Goal: Contribute content

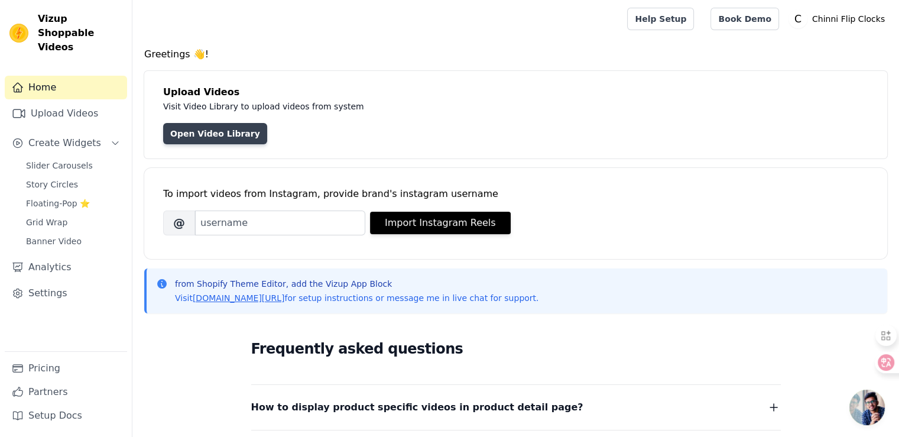
click at [212, 134] on link "Open Video Library" at bounding box center [215, 133] width 104 height 21
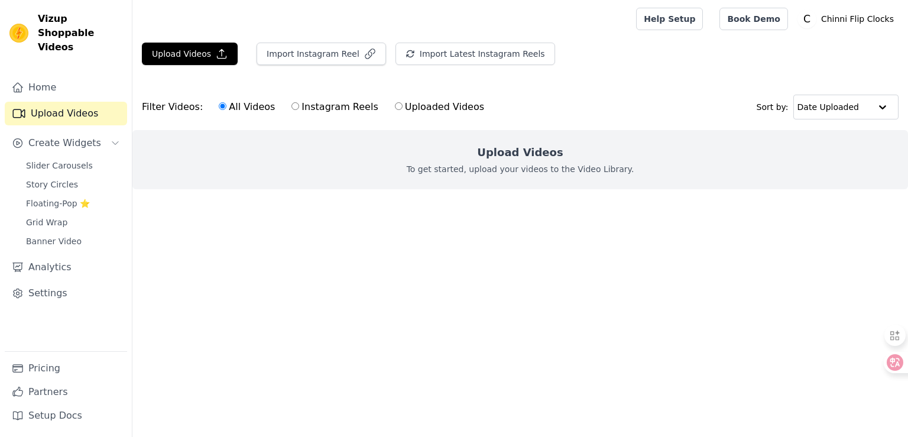
click at [512, 167] on p "To get started, upload your videos to the Video Library." at bounding box center [521, 169] width 228 height 12
click at [463, 173] on p "To get started, upload your videos to the Video Library." at bounding box center [521, 169] width 228 height 12
click at [504, 150] on h2 "Upload Videos" at bounding box center [520, 152] width 86 height 17
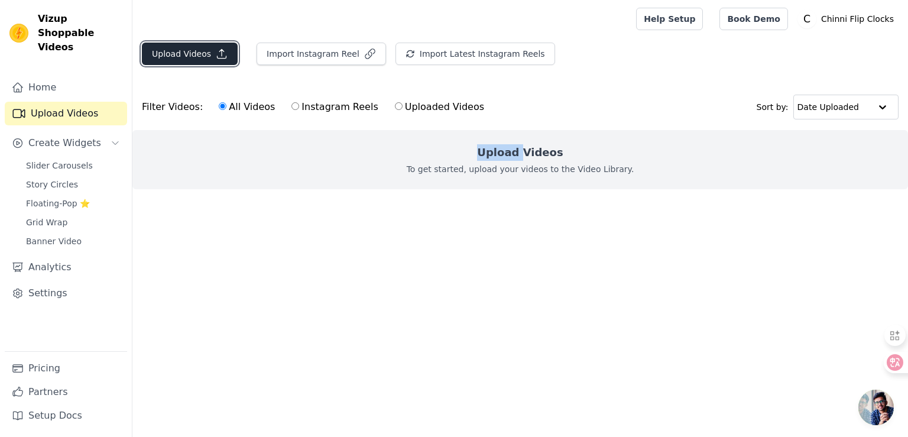
click at [200, 55] on button "Upload Videos" at bounding box center [190, 54] width 96 height 22
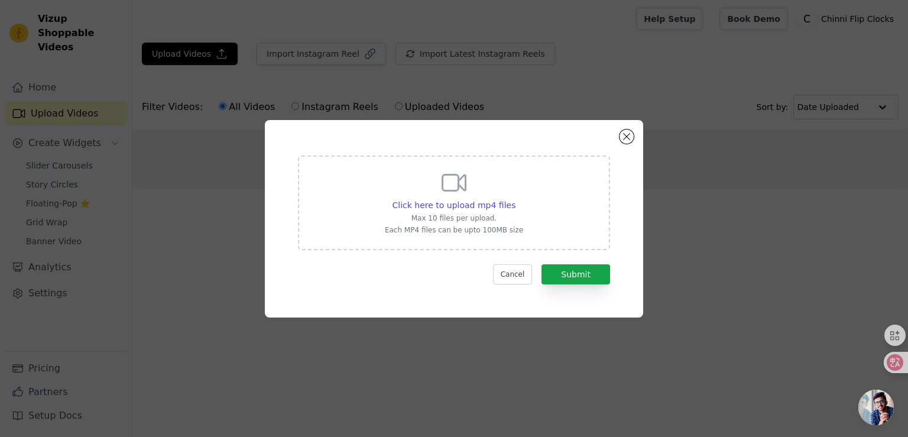
click at [447, 194] on icon at bounding box center [454, 182] width 28 height 28
click at [515, 199] on input "Click here to upload mp4 files Max 10 files per upload. Each MP4 files can be u…" at bounding box center [515, 199] width 1 height 1
type input "C:\fakepath\视频-2.mp4"
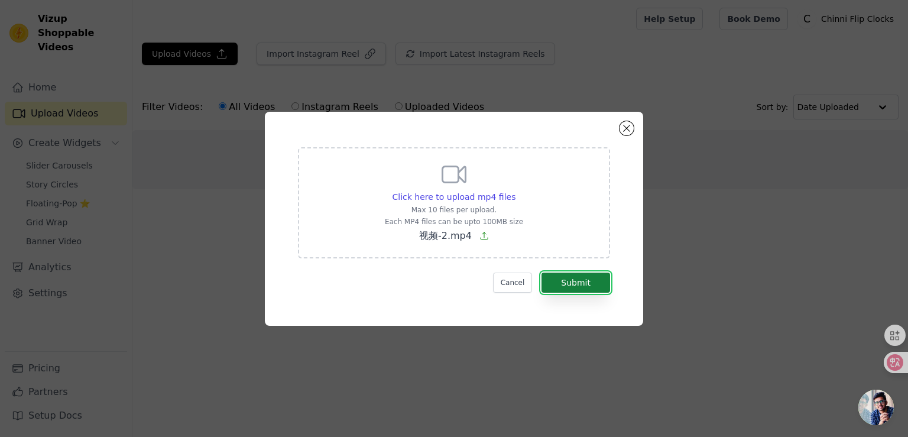
click at [559, 280] on button "Submit" at bounding box center [575, 282] width 69 height 20
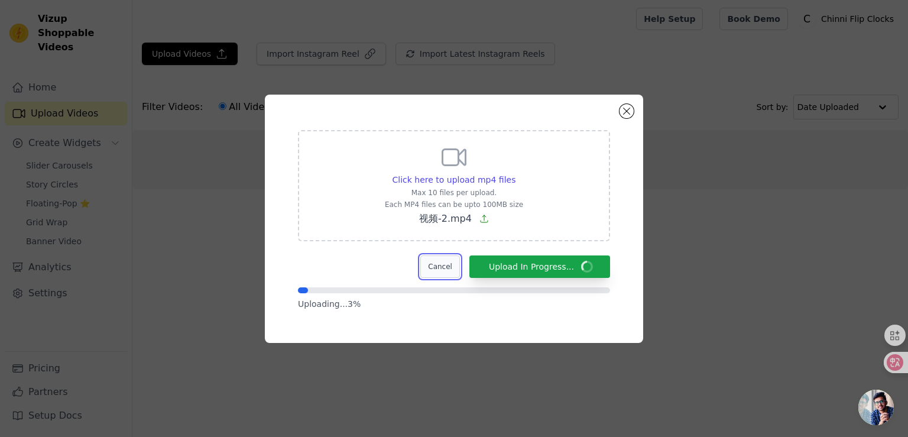
click at [436, 265] on button "Cancel" at bounding box center [440, 266] width 40 height 22
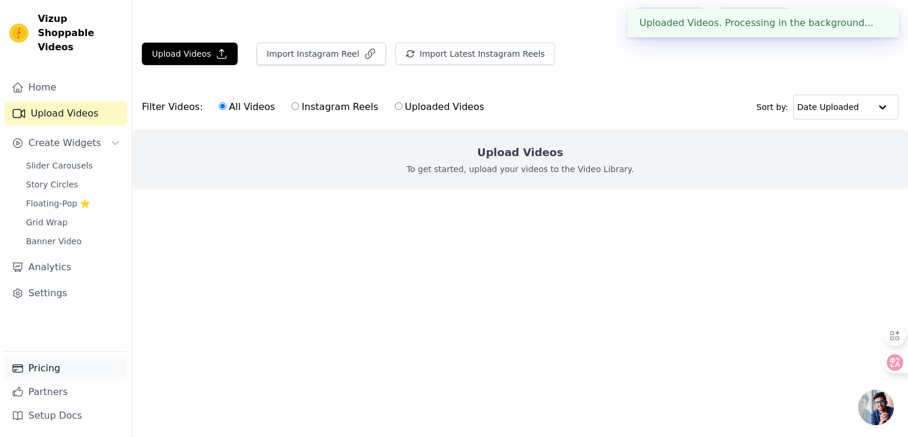
click at [74, 377] on link "Pricing" at bounding box center [66, 368] width 122 height 24
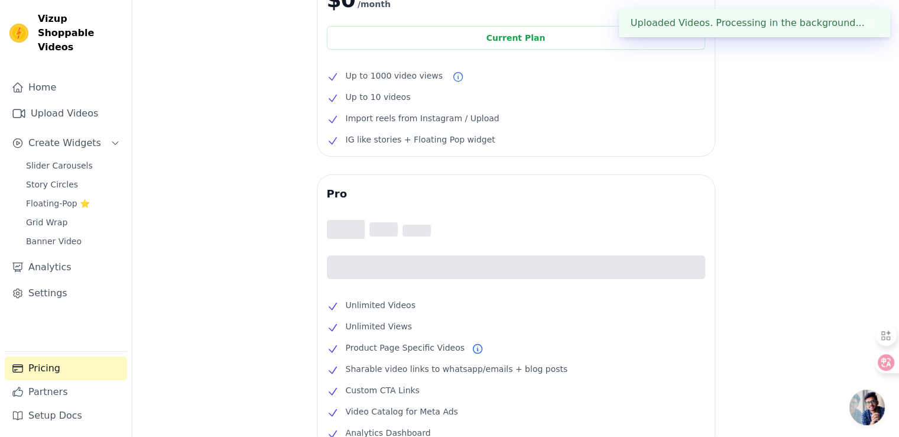
scroll to position [236, 0]
